Goal: Obtain resource: Obtain resource

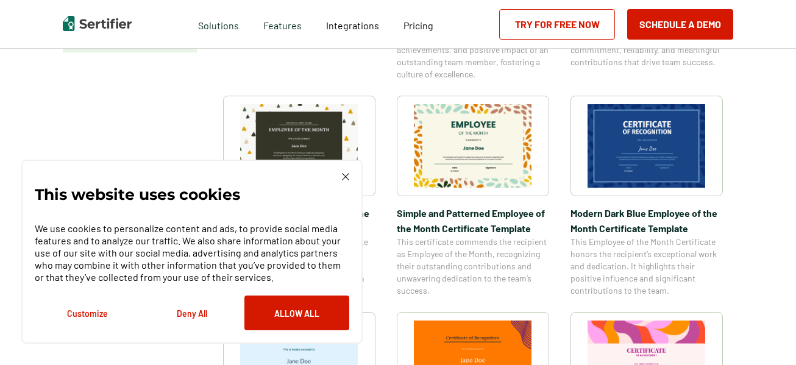
scroll to position [401, 0]
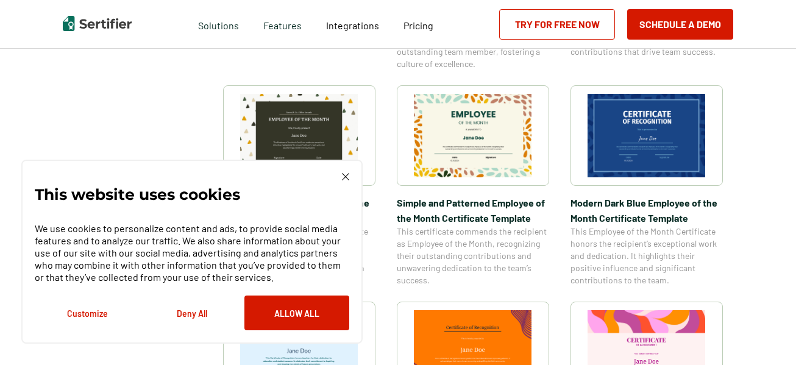
click at [344, 174] on img at bounding box center [345, 176] width 7 height 7
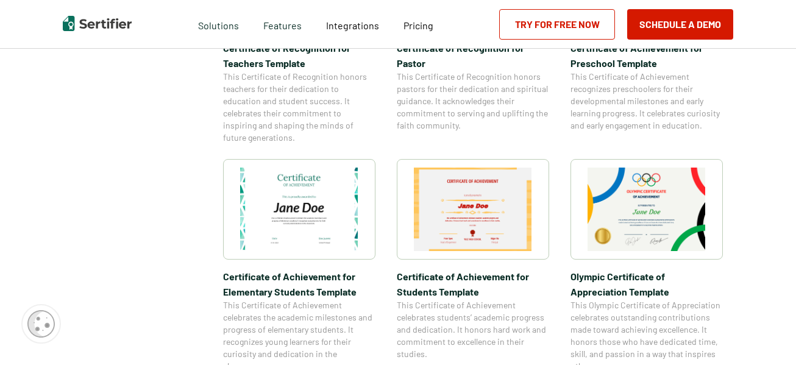
scroll to position [822, 0]
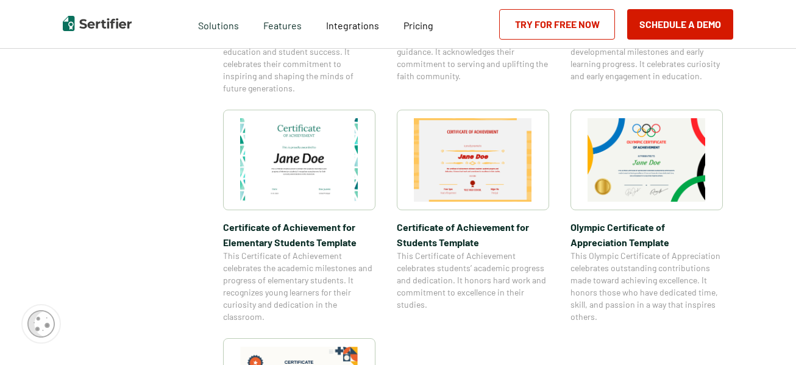
click at [332, 152] on img at bounding box center [299, 160] width 118 height 84
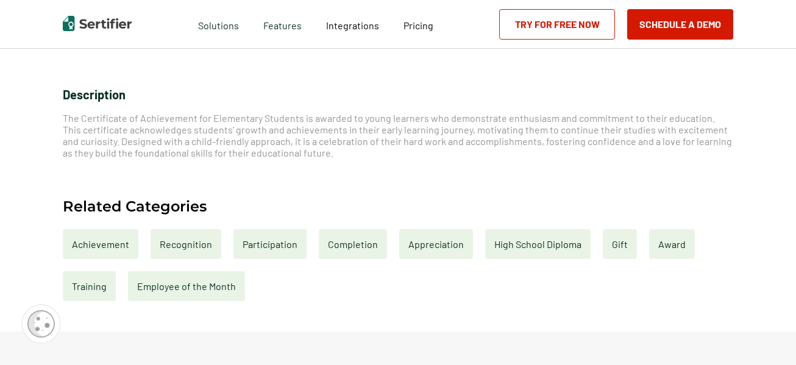
scroll to position [463, 0]
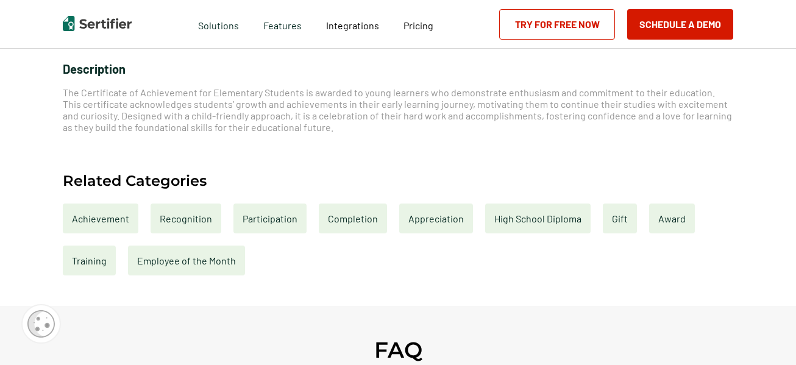
click at [190, 261] on div "Employee of the Month" at bounding box center [186, 261] width 117 height 30
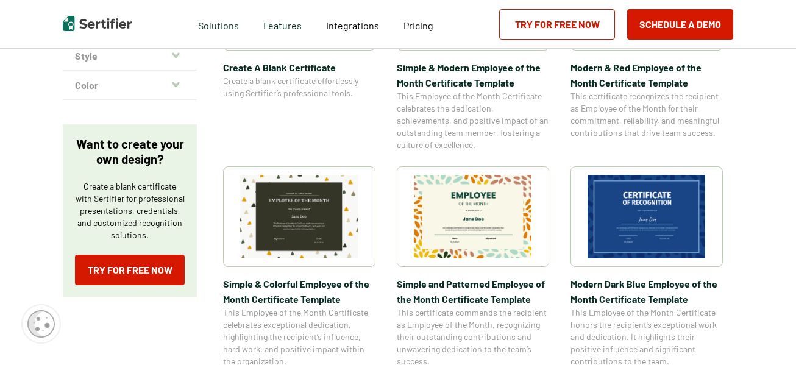
scroll to position [348, 0]
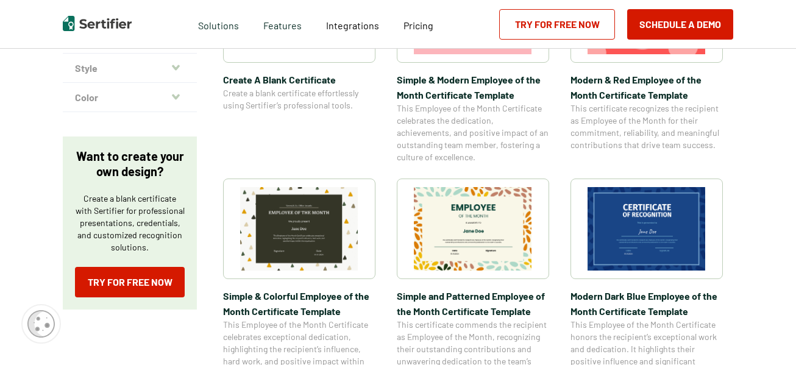
click at [468, 237] on img at bounding box center [473, 229] width 118 height 84
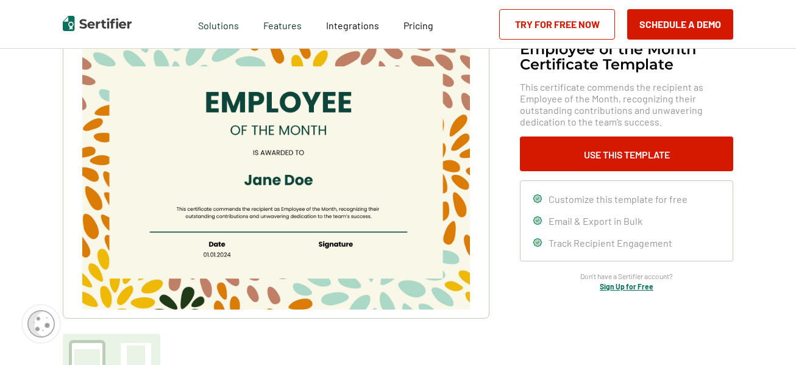
scroll to position [132, 0]
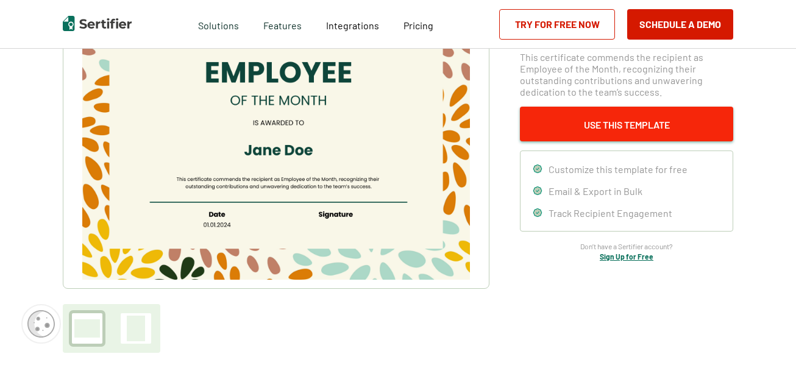
click at [633, 122] on button "Use This Template" at bounding box center [626, 124] width 213 height 35
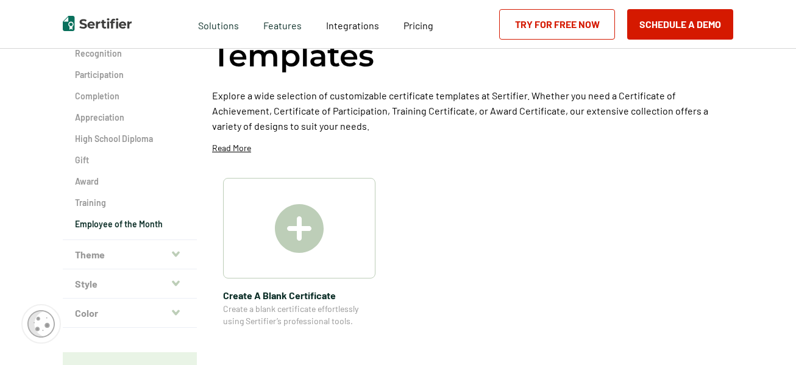
scroll to position [348, 0]
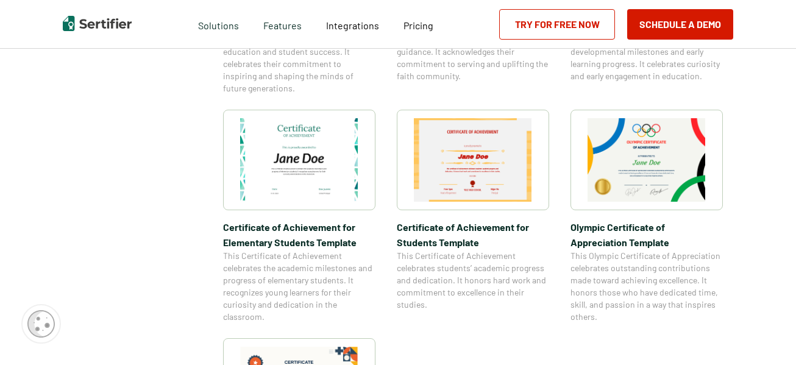
scroll to position [1787, 0]
